Goal: Task Accomplishment & Management: Manage account settings

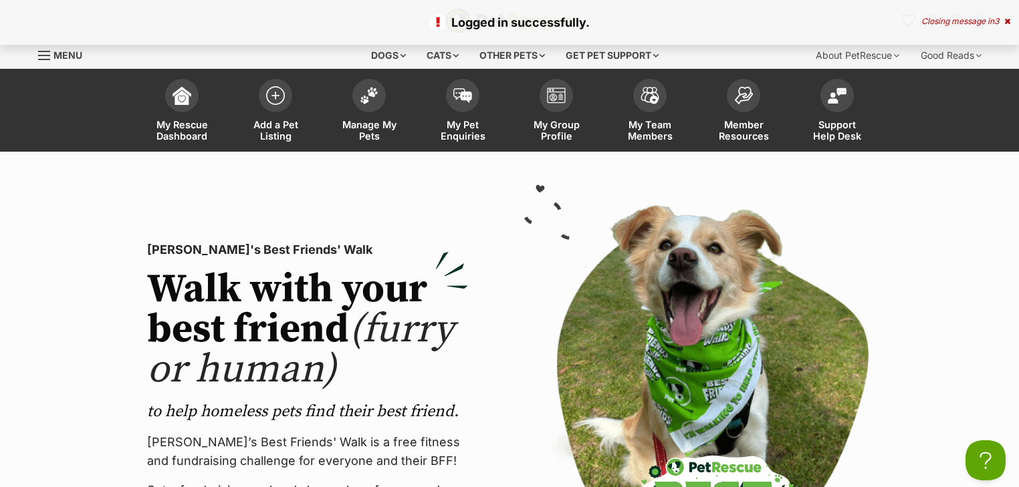
click at [967, 22] on div "Closing message in 3" at bounding box center [965, 21] width 89 height 9
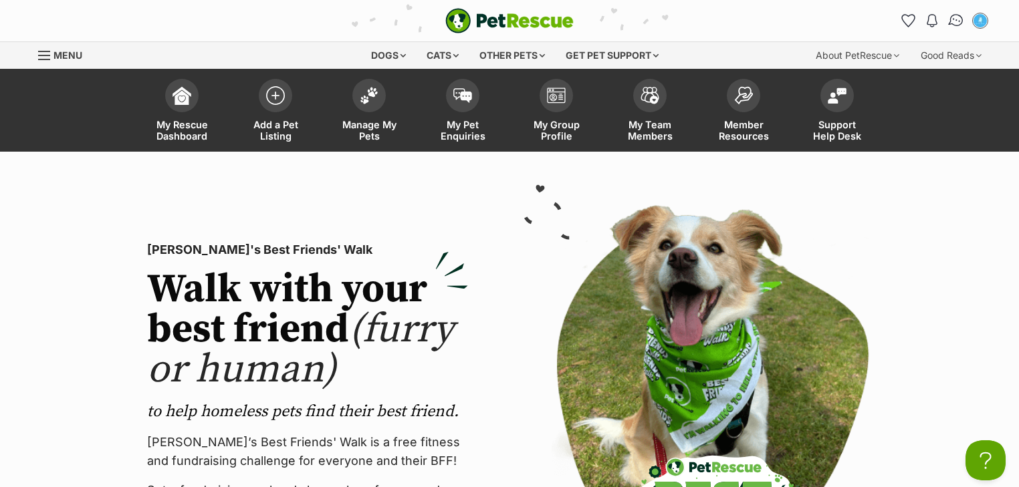
click at [955, 25] on img "Conversations" at bounding box center [956, 20] width 18 height 17
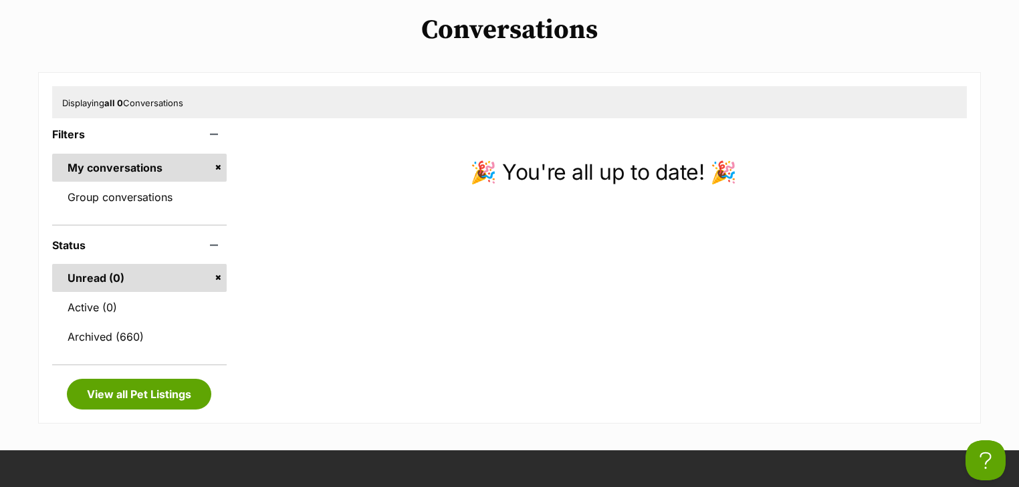
scroll to position [267, 0]
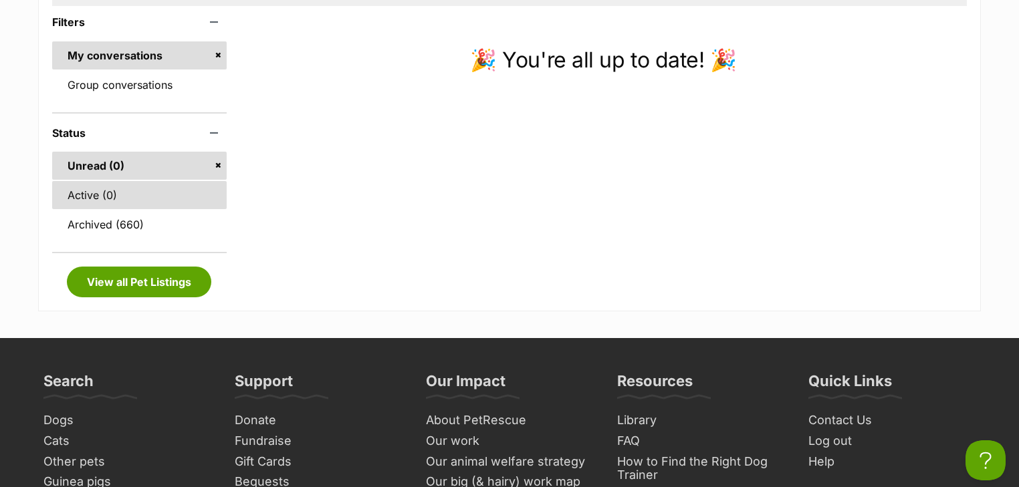
click at [121, 192] on link "Active (0)" at bounding box center [139, 195] width 174 height 28
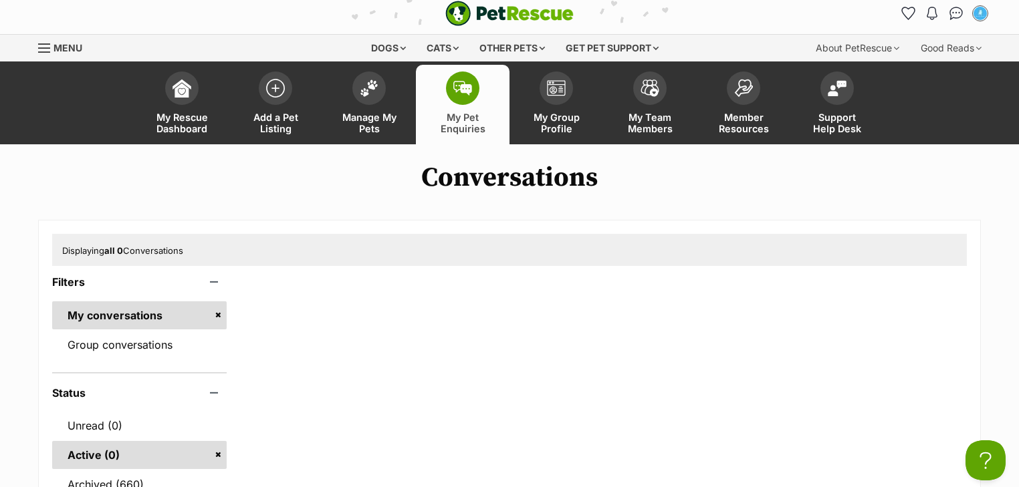
scroll to position [160, 0]
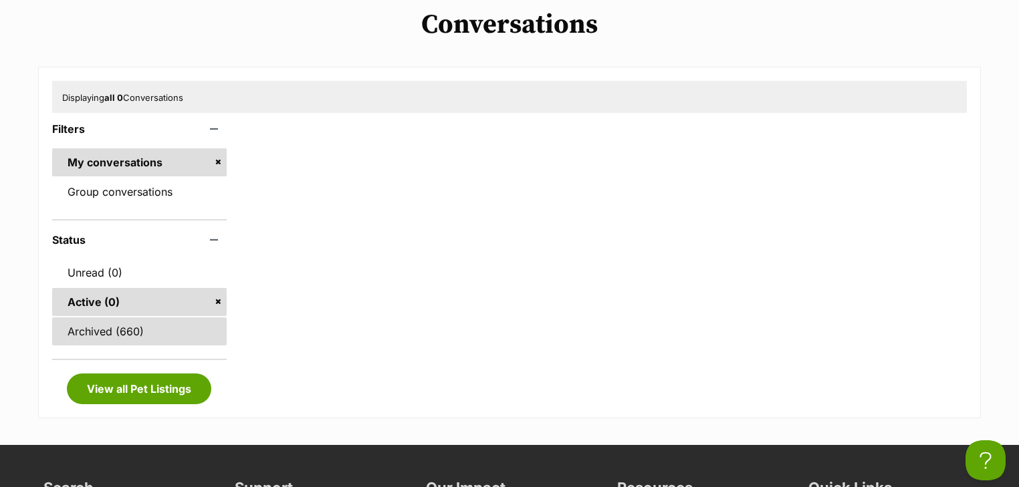
click at [131, 335] on link "Archived (660)" at bounding box center [139, 332] width 174 height 28
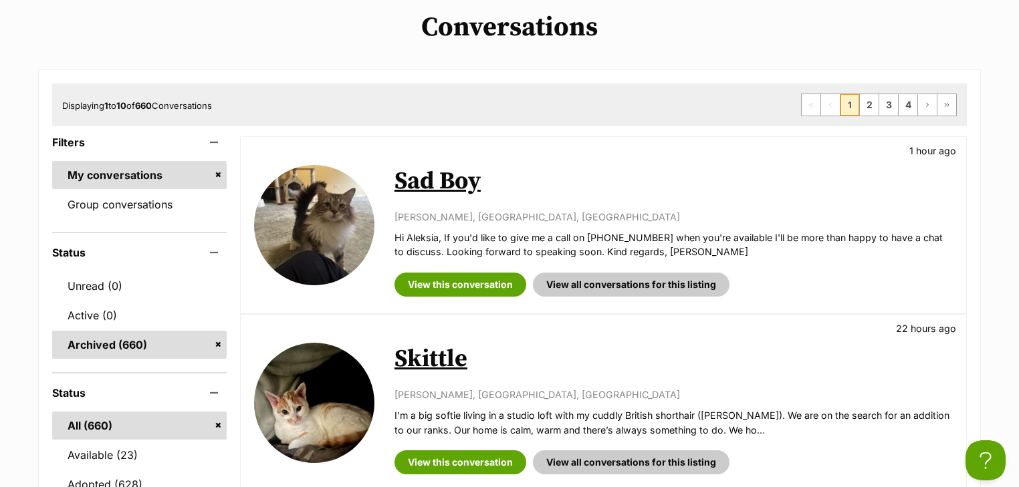
scroll to position [160, 0]
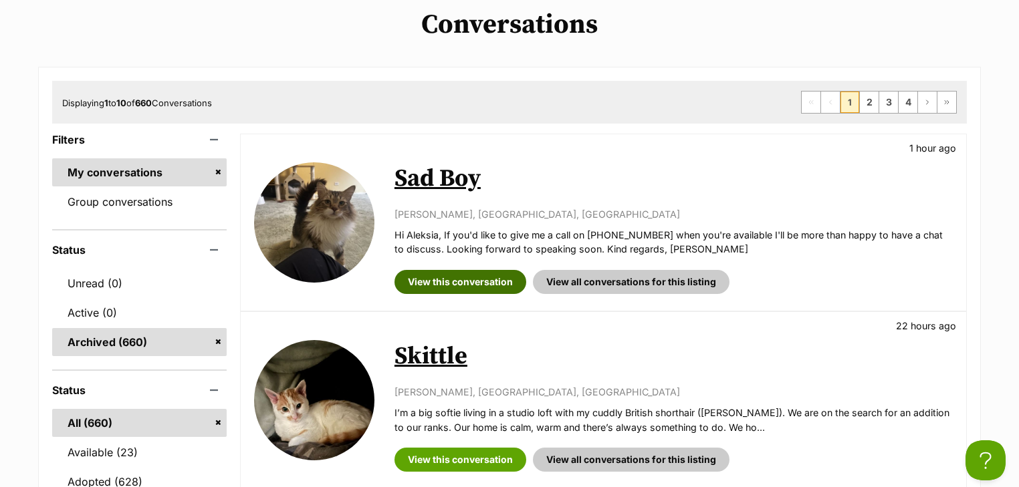
click at [465, 286] on link "View this conversation" at bounding box center [460, 282] width 132 height 24
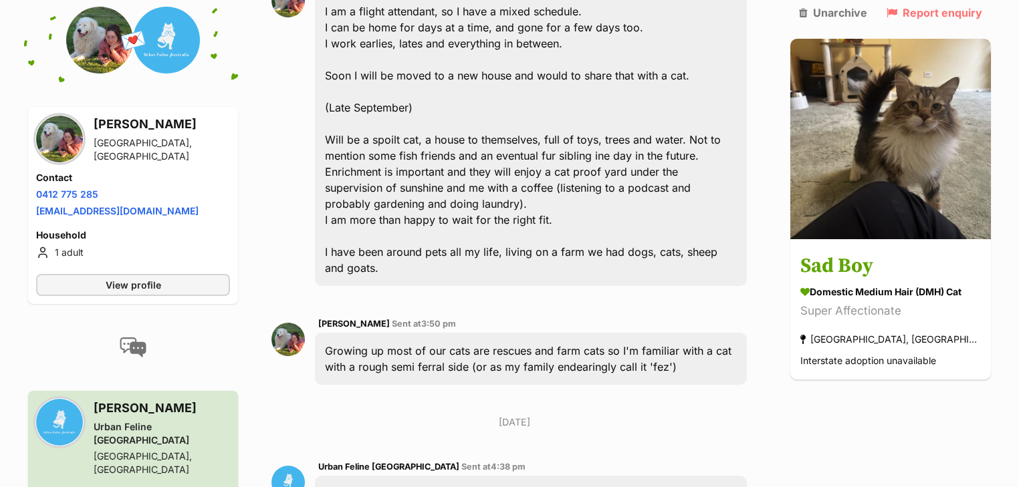
scroll to position [323, 0]
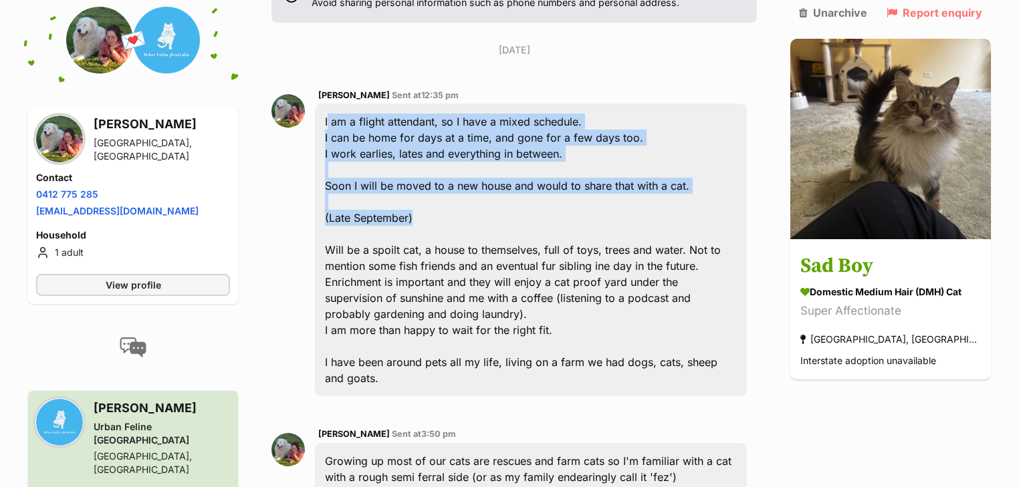
drag, startPoint x: 425, startPoint y: 187, endPoint x: 326, endPoint y: 84, distance: 141.8
click at [326, 104] on div "I am a flight attendant, so I have a mixed schedule. I can be home for days at …" at bounding box center [531, 250] width 432 height 293
click at [437, 142] on div "I am a flight attendant, so I have a mixed schedule. I can be home for days at …" at bounding box center [531, 250] width 432 height 293
drag, startPoint x: 330, startPoint y: 86, endPoint x: 444, endPoint y: 184, distance: 150.8
click at [444, 184] on div "I am a flight attendant, so I have a mixed schedule. I can be home for days at …" at bounding box center [531, 250] width 432 height 293
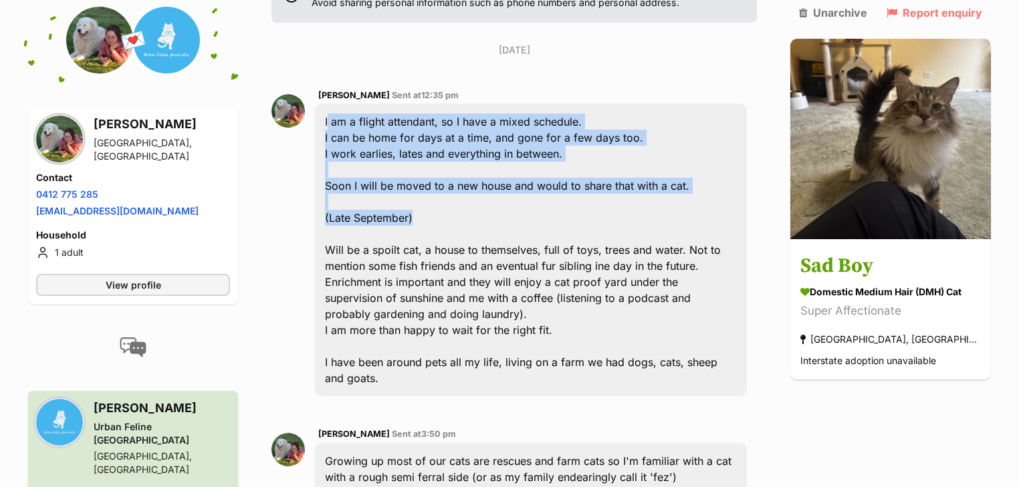
click at [433, 176] on div "I am a flight attendant, so I have a mixed schedule. I can be home for days at …" at bounding box center [531, 250] width 432 height 293
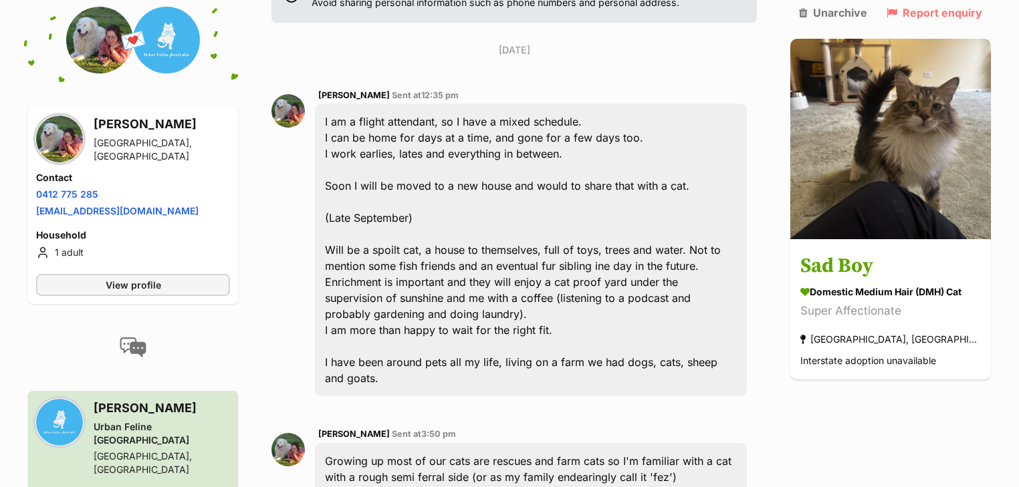
click at [433, 183] on div "I am a flight attendant, so I have a mixed schedule. I can be home for days at …" at bounding box center [531, 250] width 432 height 293
click at [414, 193] on div "I am a flight attendant, so I have a mixed schedule. I can be home for days at …" at bounding box center [531, 250] width 432 height 293
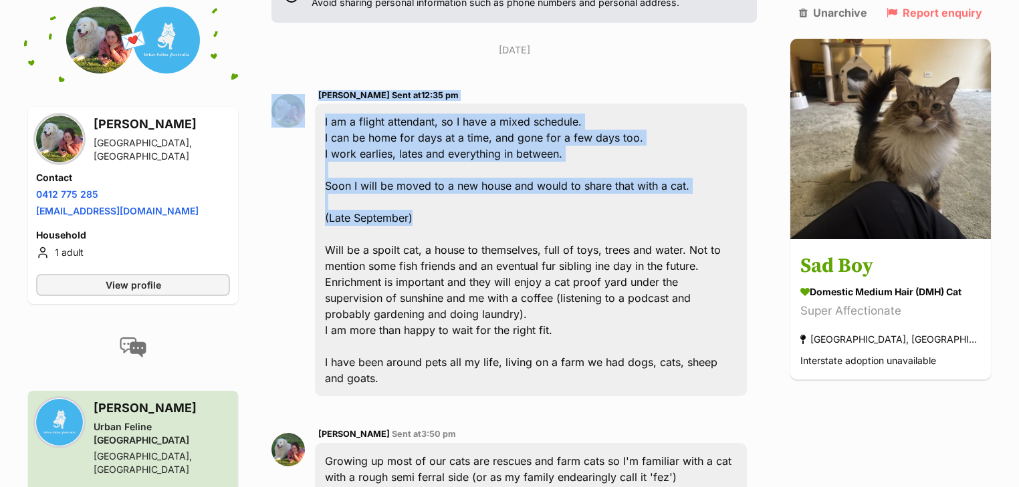
drag, startPoint x: 421, startPoint y: 185, endPoint x: 292, endPoint y: 98, distance: 154.6
click at [292, 98] on div "Aleksia Jankovic Sent at 12:35 pm I am a flight attendant, so I have a mixed sc…" at bounding box center [513, 243] width 485 height 330
click at [398, 123] on div "I am a flight attendant, so I have a mixed schedule. I can be home for days at …" at bounding box center [531, 250] width 432 height 293
drag, startPoint x: 329, startPoint y: 85, endPoint x: 434, endPoint y: 182, distance: 142.9
click at [434, 182] on div "I am a flight attendant, so I have a mixed schedule. I can be home for days at …" at bounding box center [531, 250] width 432 height 293
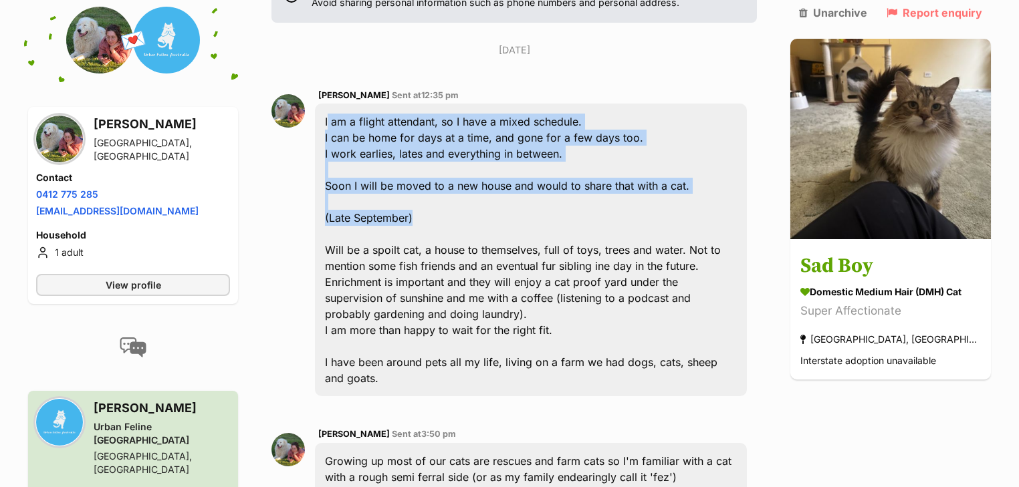
click at [431, 178] on div "I am a flight attendant, so I have a mixed schedule. I can be home for days at …" at bounding box center [531, 250] width 432 height 293
drag, startPoint x: 431, startPoint y: 181, endPoint x: 329, endPoint y: 89, distance: 137.3
click at [329, 104] on div "I am a flight attendant, so I have a mixed schedule. I can be home for days at …" at bounding box center [531, 250] width 432 height 293
click at [369, 118] on div "I am a flight attendant, so I have a mixed schedule. I can be home for days at …" at bounding box center [531, 250] width 432 height 293
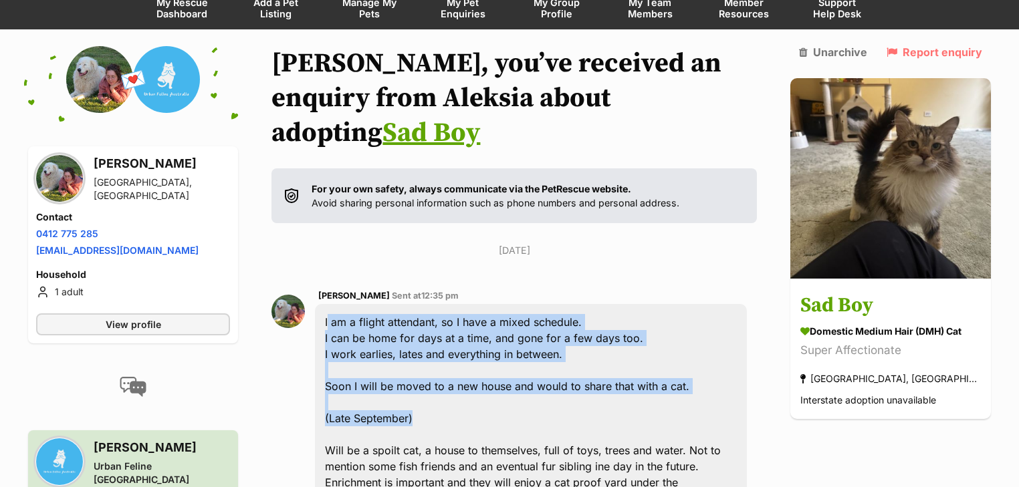
scroll to position [2, 0]
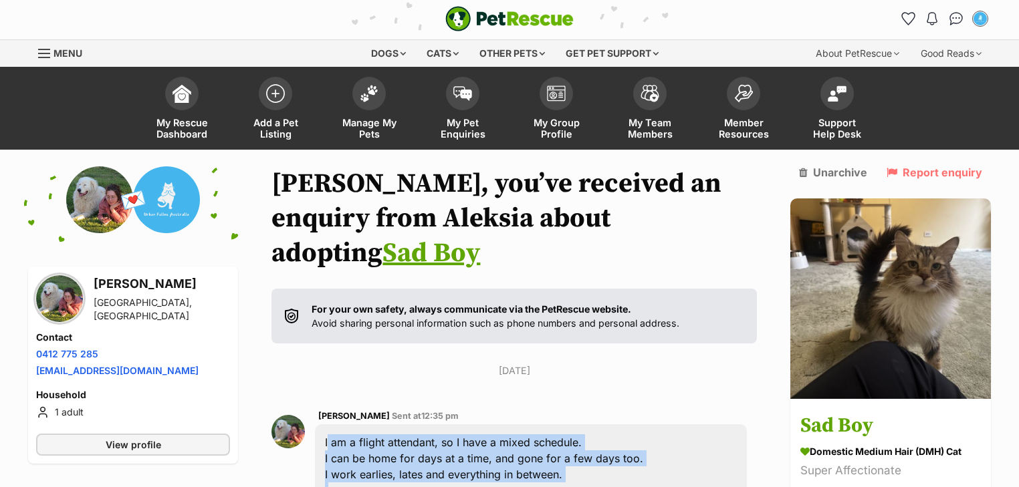
click at [536, 12] on img "PetRescue" at bounding box center [509, 18] width 128 height 25
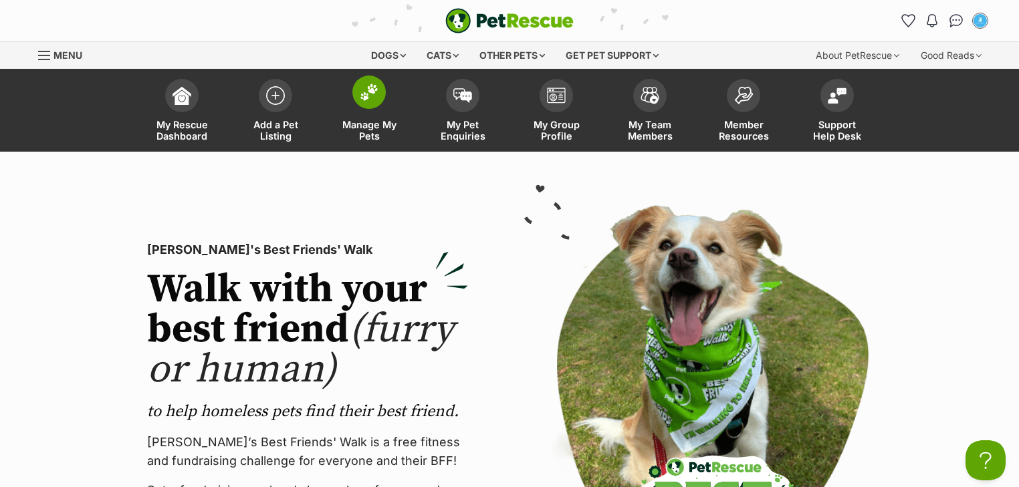
click at [372, 110] on link "Manage My Pets" at bounding box center [369, 112] width 94 height 80
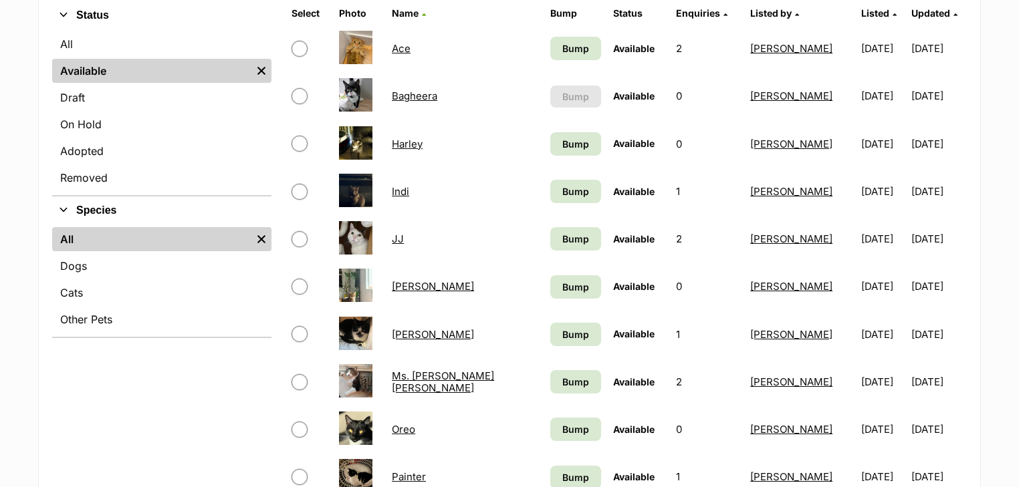
scroll to position [428, 0]
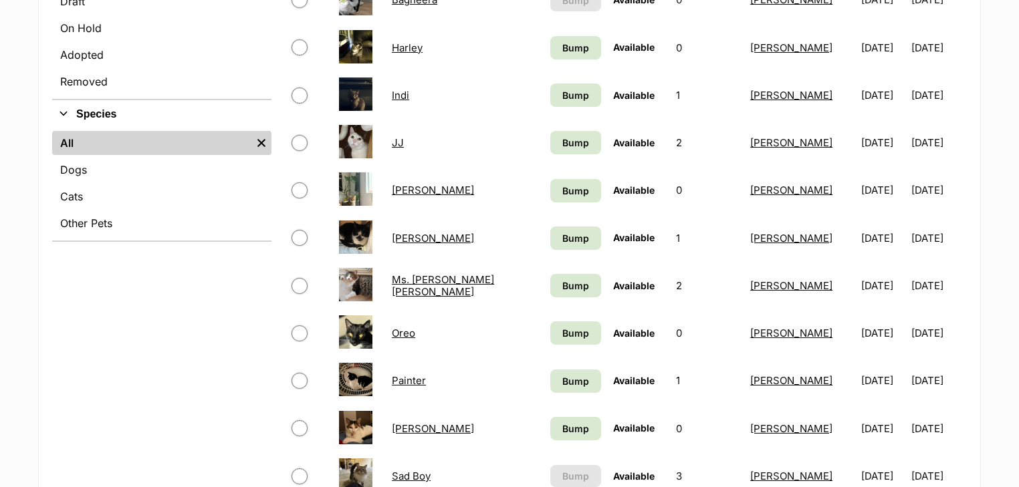
click at [404, 141] on link "JJ" at bounding box center [398, 142] width 12 height 13
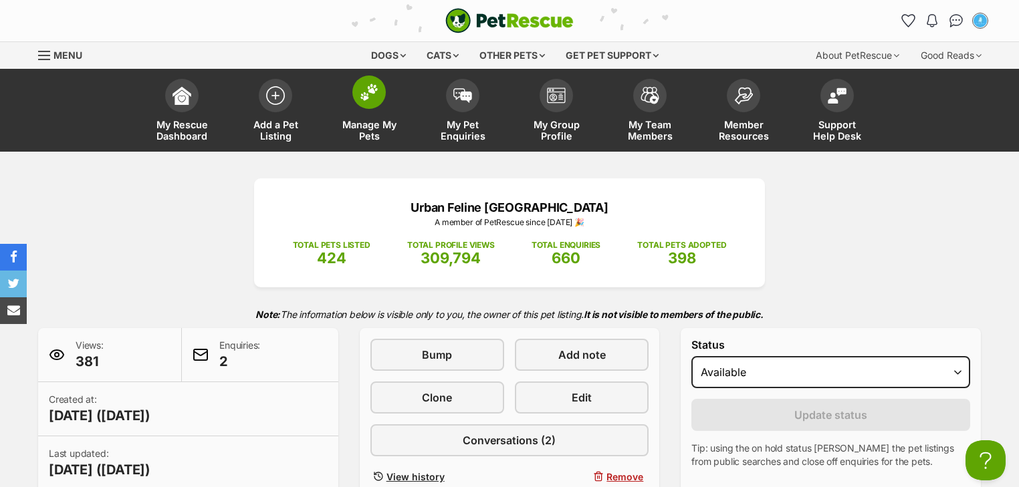
click at [357, 107] on link "Manage My Pets" at bounding box center [369, 112] width 94 height 80
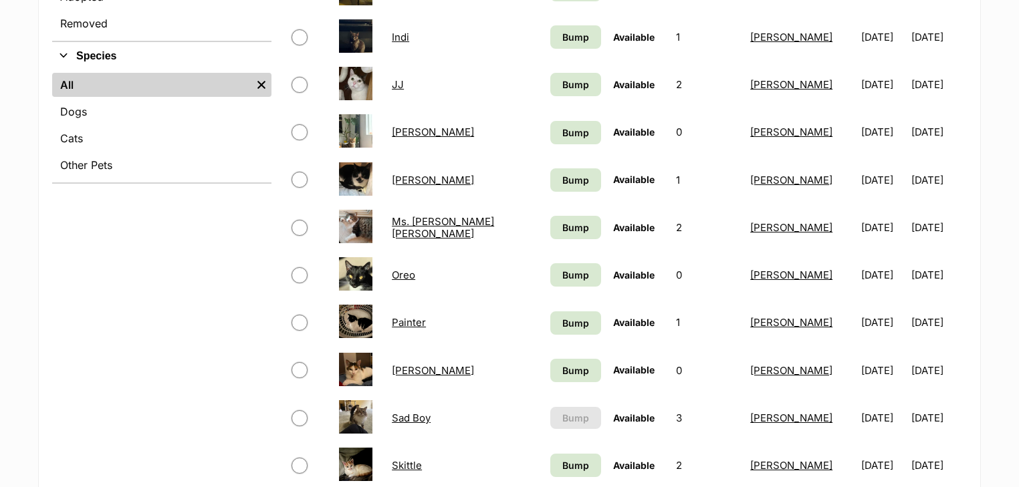
scroll to position [481, 0]
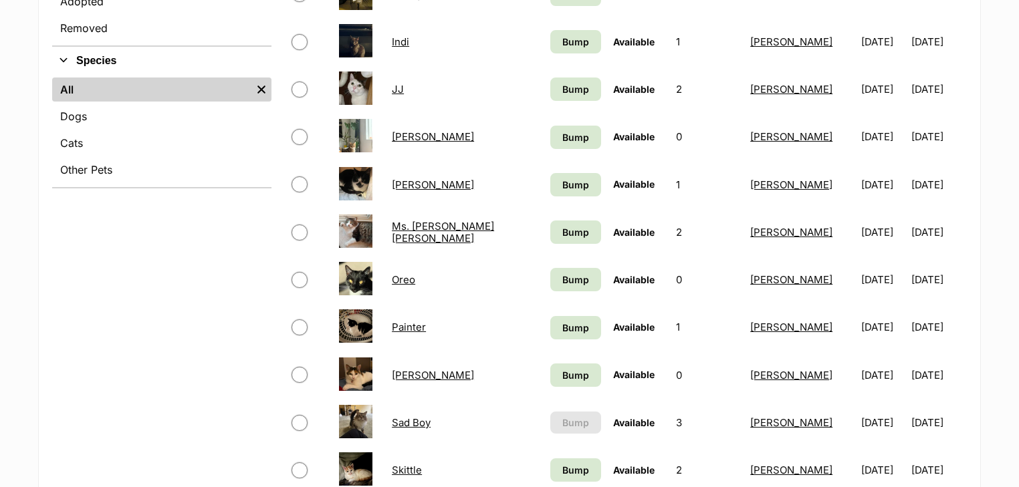
click at [445, 230] on link "Ms. [PERSON_NAME] [PERSON_NAME]" at bounding box center [443, 232] width 102 height 24
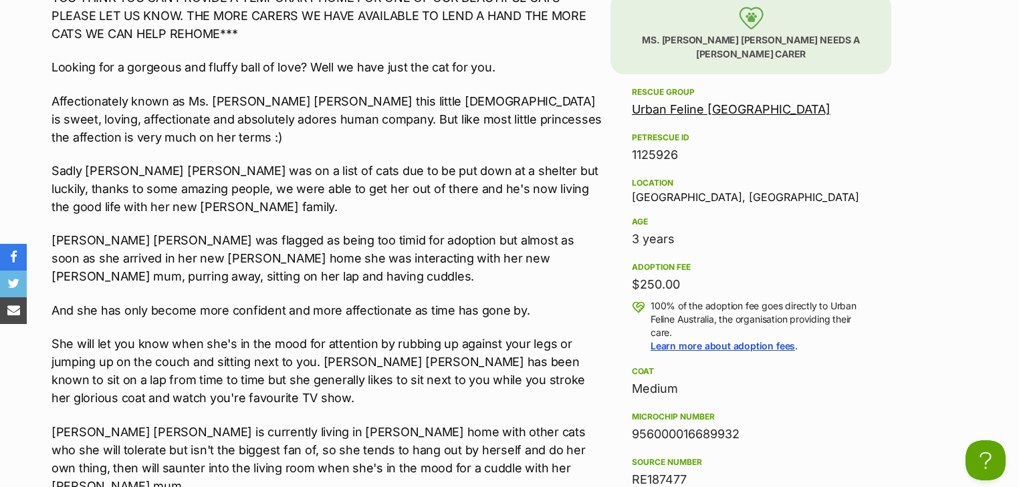
scroll to position [1337, 0]
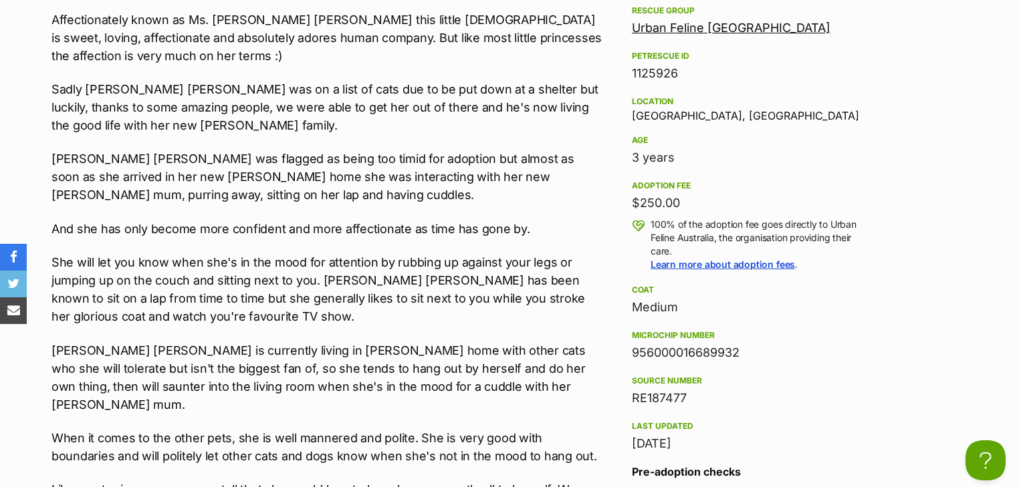
drag, startPoint x: 725, startPoint y: 318, endPoint x: 632, endPoint y: 319, distance: 93.6
click at [632, 344] on div "956000016689932" at bounding box center [751, 353] width 238 height 19
copy div "956000016689932"
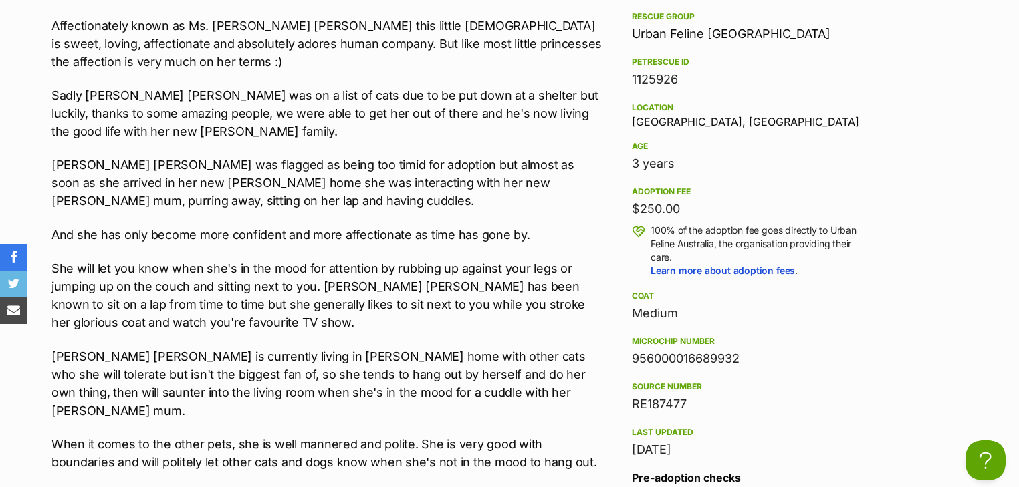
scroll to position [1444, 0]
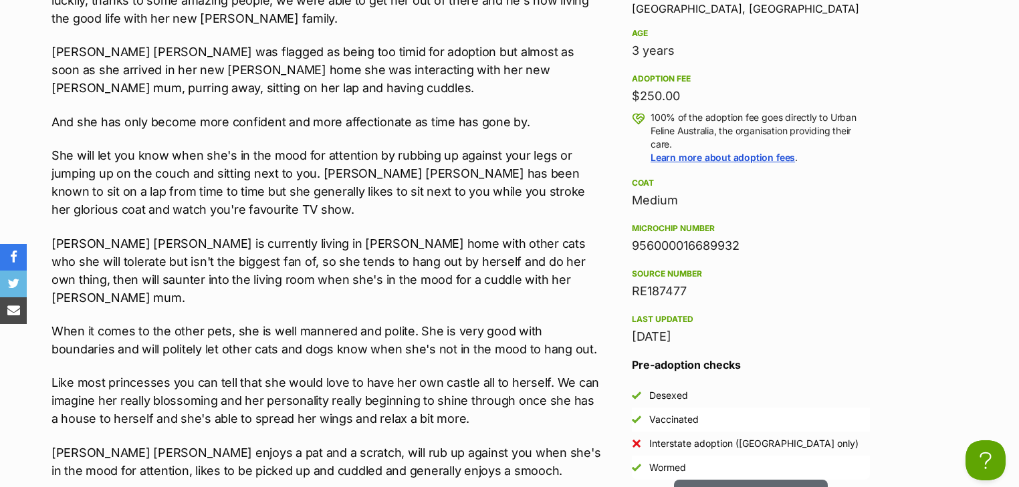
copy div "956000016689932"
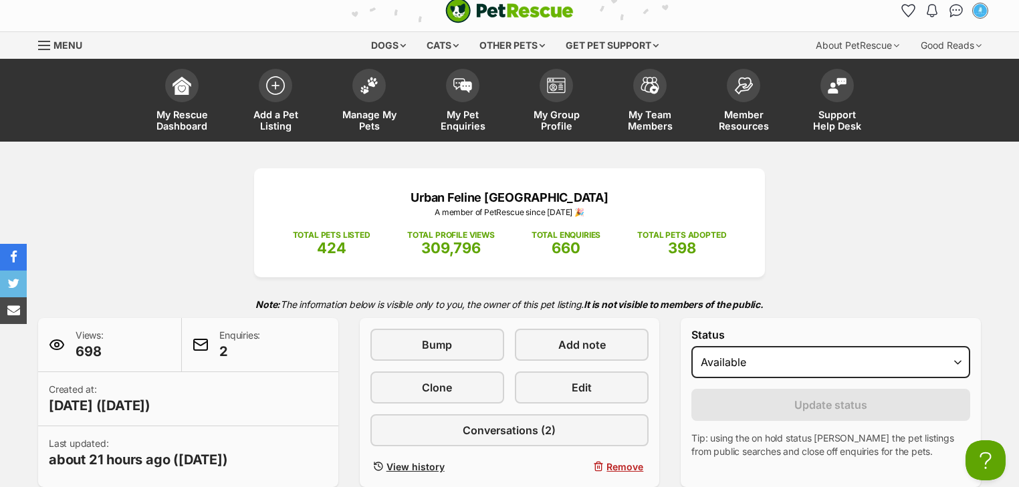
scroll to position [0, 0]
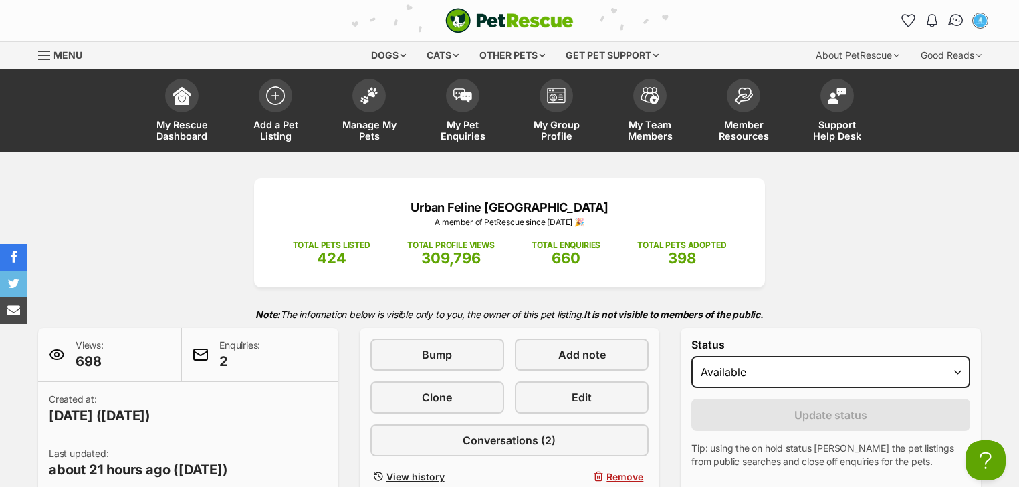
click at [958, 20] on img "Conversations" at bounding box center [956, 20] width 18 height 17
